Goal: Information Seeking & Learning: Learn about a topic

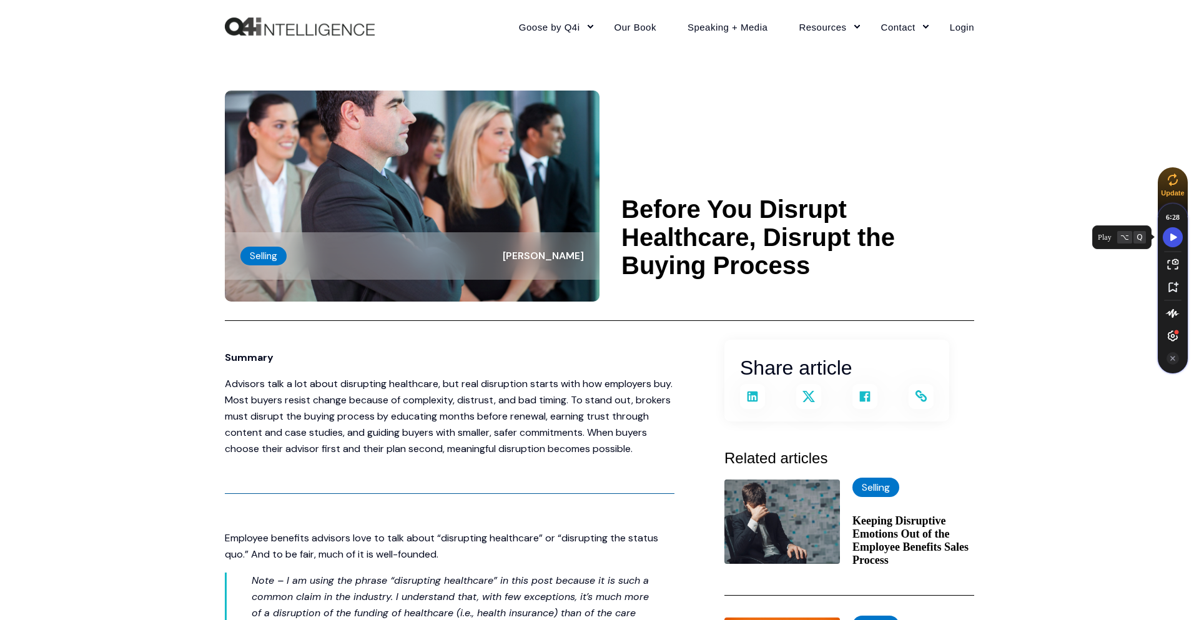
click at [1172, 234] on icon "Speechify play button" at bounding box center [1174, 237] width 7 height 7
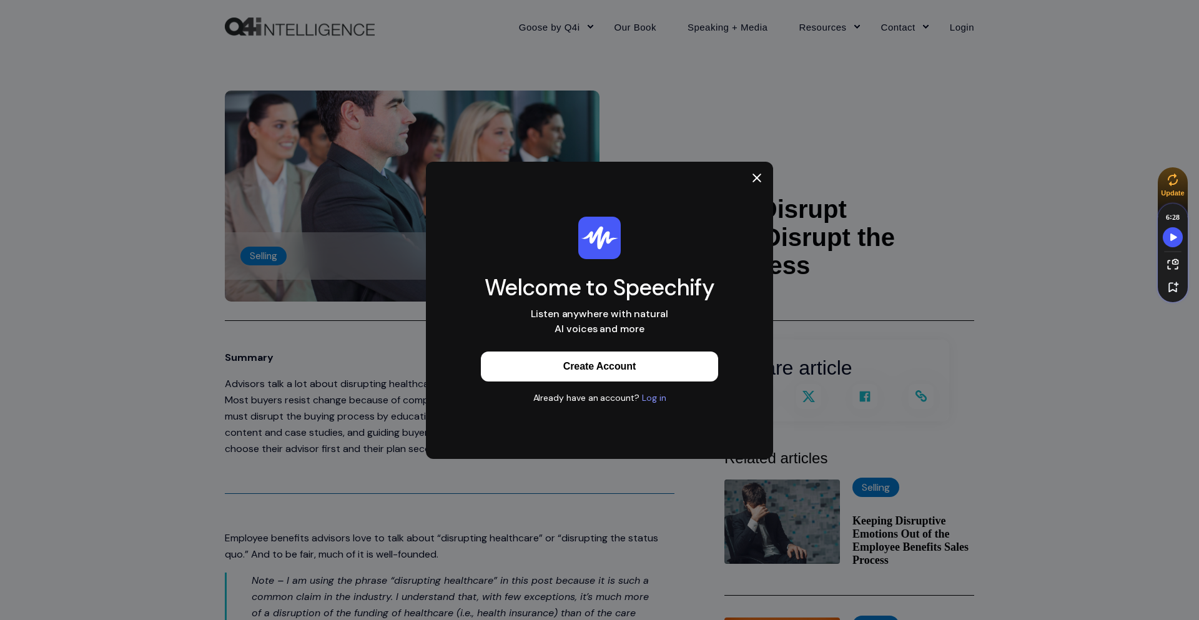
click at [650, 402] on div "Log in" at bounding box center [654, 398] width 24 height 12
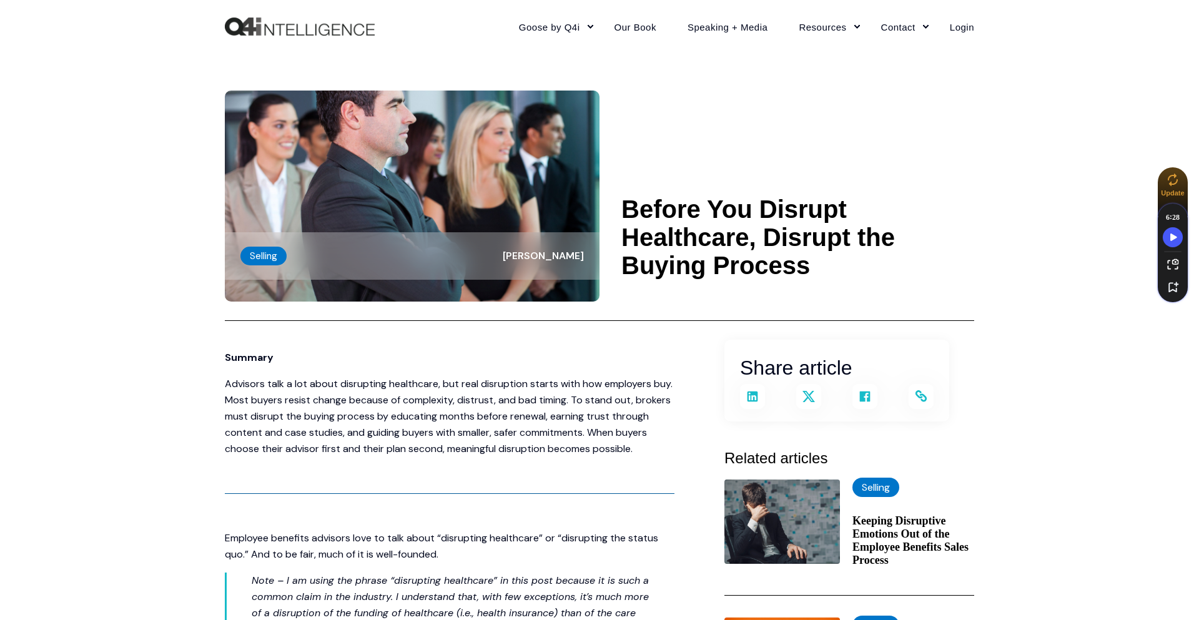
click at [1171, 175] on icon at bounding box center [1172, 176] width 9 height 7
click at [1171, 235] on icon "Speechify play button" at bounding box center [1174, 237] width 7 height 7
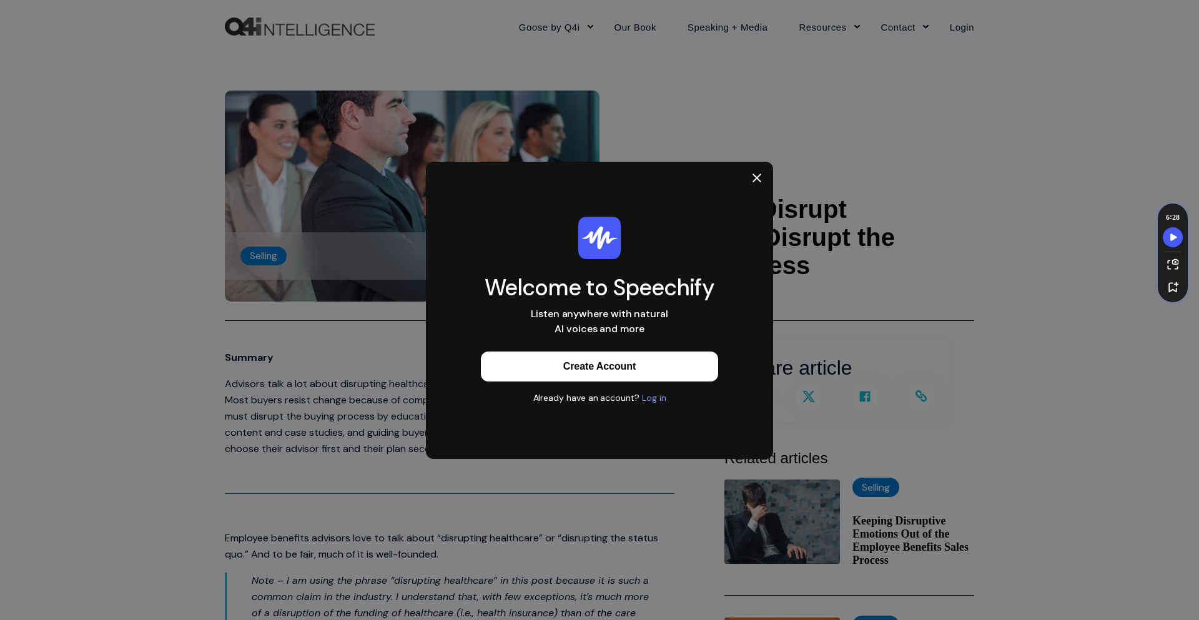
click at [657, 394] on div "Log in" at bounding box center [654, 398] width 24 height 12
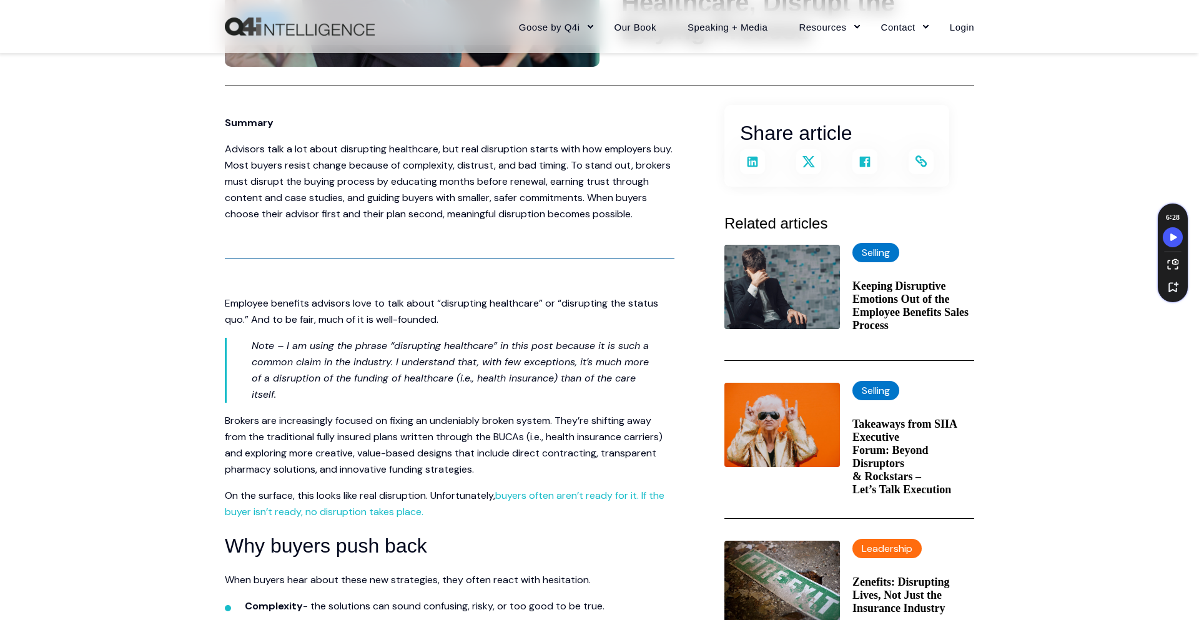
scroll to position [237, 0]
